Goal: Use online tool/utility

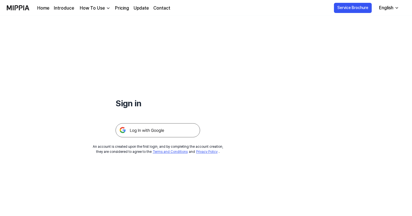
click at [163, 129] on img at bounding box center [158, 130] width 85 height 14
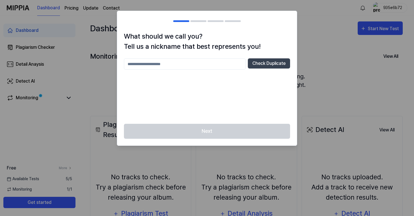
click at [303, 23] on div at bounding box center [207, 108] width 414 height 216
click at [195, 148] on div at bounding box center [207, 108] width 414 height 216
click at [195, 137] on div "Next" at bounding box center [207, 135] width 180 height 22
click at [344, 25] on div at bounding box center [207, 108] width 414 height 216
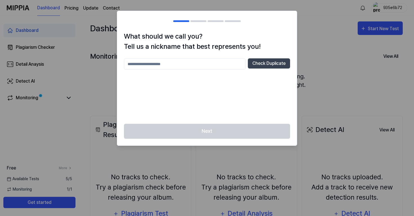
click at [214, 65] on input "text" at bounding box center [185, 63] width 122 height 11
click at [253, 60] on button "Check Duplicate" at bounding box center [269, 63] width 42 height 10
click at [189, 61] on input "***" at bounding box center [185, 63] width 122 height 11
type input "*****"
click at [254, 58] on div "What should we call you? Tell us a nickname that best represents you! ***** Che…" at bounding box center [207, 77] width 180 height 92
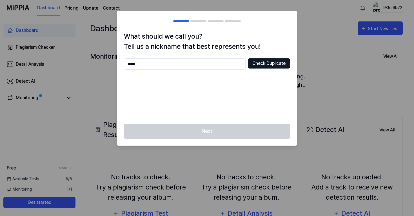
click at [272, 61] on button "Check Duplicate" at bounding box center [269, 63] width 42 height 10
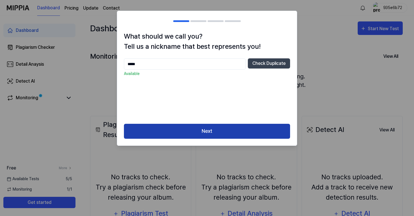
click at [218, 135] on button "Next" at bounding box center [207, 131] width 166 height 15
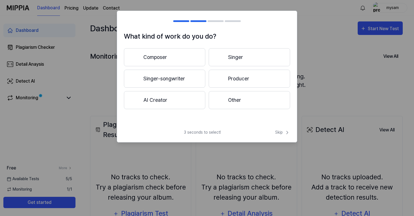
click at [183, 106] on button "AI Creator" at bounding box center [164, 100] width 81 height 18
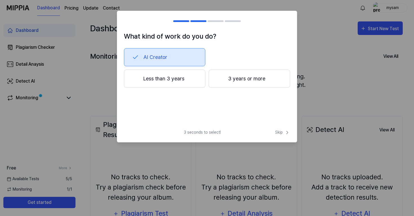
click at [217, 135] on span "3 seconds to select!" at bounding box center [202, 132] width 37 height 6
click at [226, 80] on button "3 years or more" at bounding box center [249, 79] width 81 height 18
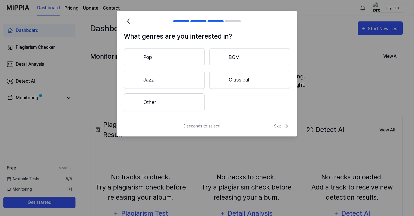
click at [178, 101] on button "Other" at bounding box center [164, 102] width 81 height 18
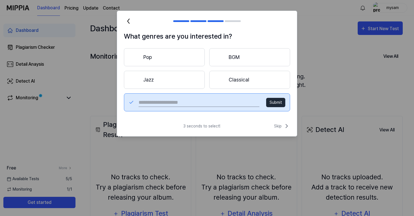
click at [229, 59] on button "BGM" at bounding box center [249, 57] width 81 height 18
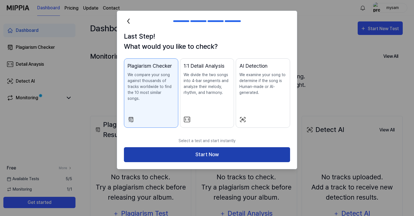
click at [202, 147] on button "Start Now" at bounding box center [207, 154] width 166 height 15
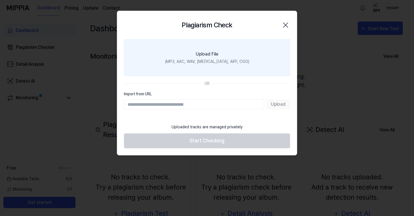
click at [192, 63] on div "(MP3, AAC, WAV, [MEDICAL_DATA], AIFF, OGG)" at bounding box center [207, 62] width 84 height 6
click at [0, 0] on input "Upload File (MP3, AAC, WAV, [MEDICAL_DATA], AIFF, OGG)" at bounding box center [0, 0] width 0 height 0
